Goal: Task Accomplishment & Management: Manage account settings

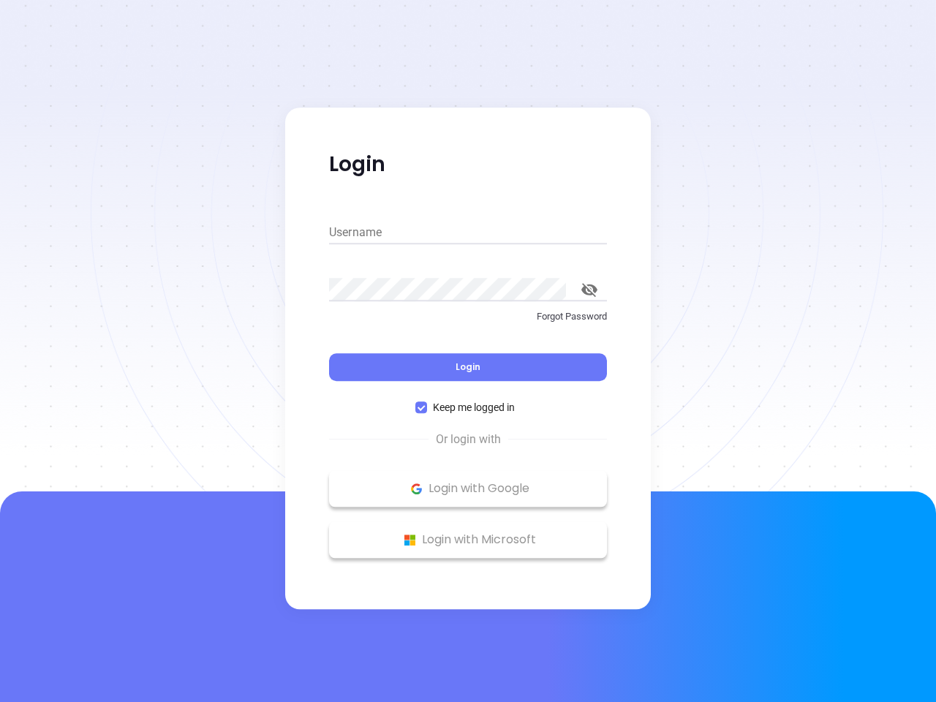
click at [468, 351] on div "Login" at bounding box center [468, 358] width 278 height 45
click at [468, 233] on input "Username" at bounding box center [468, 232] width 278 height 23
click at [590, 290] on icon "toggle password visibility" at bounding box center [590, 290] width 16 height 14
click at [468, 367] on span "Login" at bounding box center [468, 367] width 25 height 12
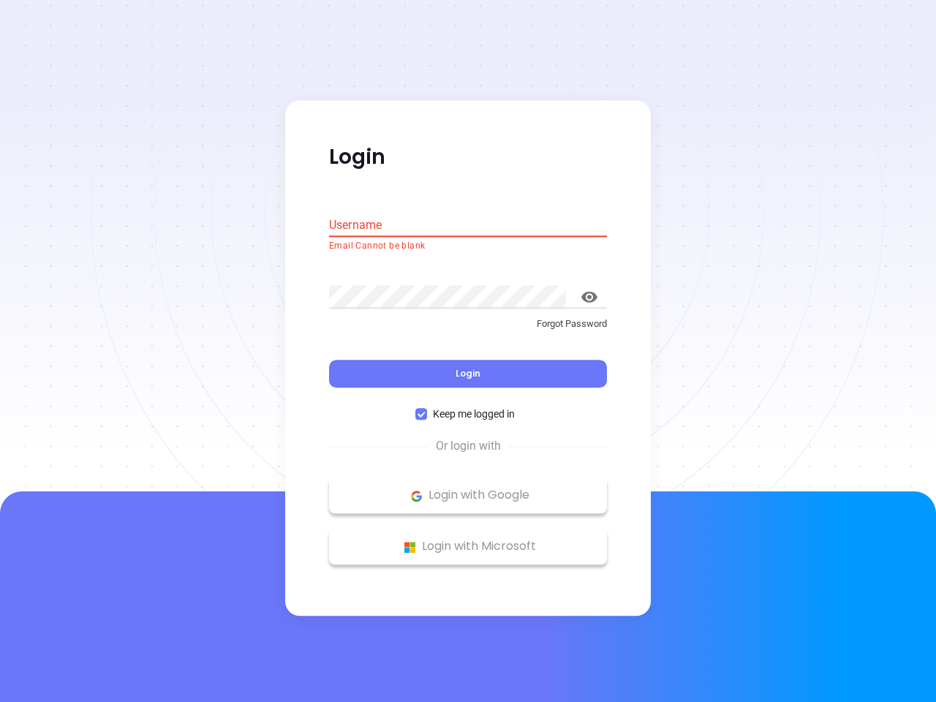
click at [468, 407] on span "Keep me logged in" at bounding box center [474, 415] width 94 height 16
click at [427, 409] on input "Keep me logged in" at bounding box center [421, 415] width 12 height 12
checkbox input "false"
click at [468, 489] on p "Login with Google" at bounding box center [467, 496] width 263 height 22
click at [468, 540] on p "Login with Microsoft" at bounding box center [467, 547] width 263 height 22
